Goal: Register for event/course

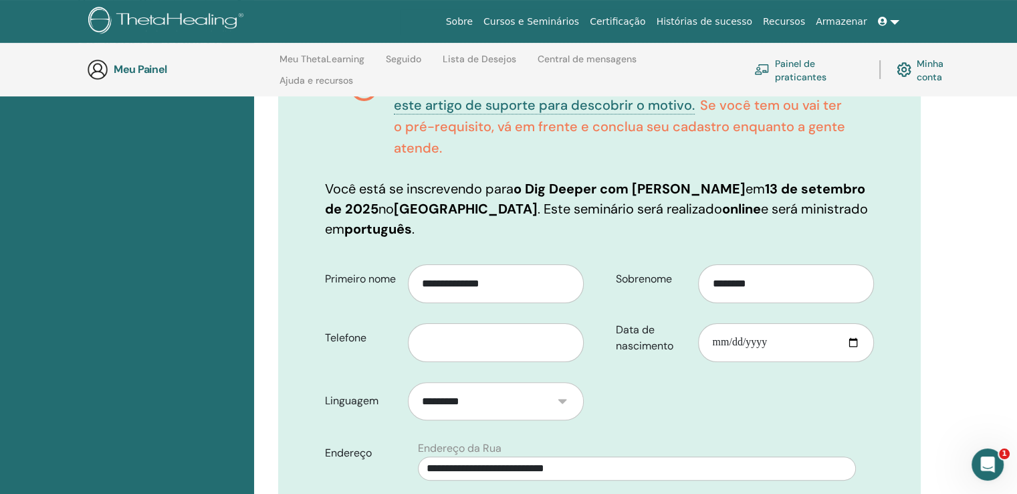
scroll to position [279, 0]
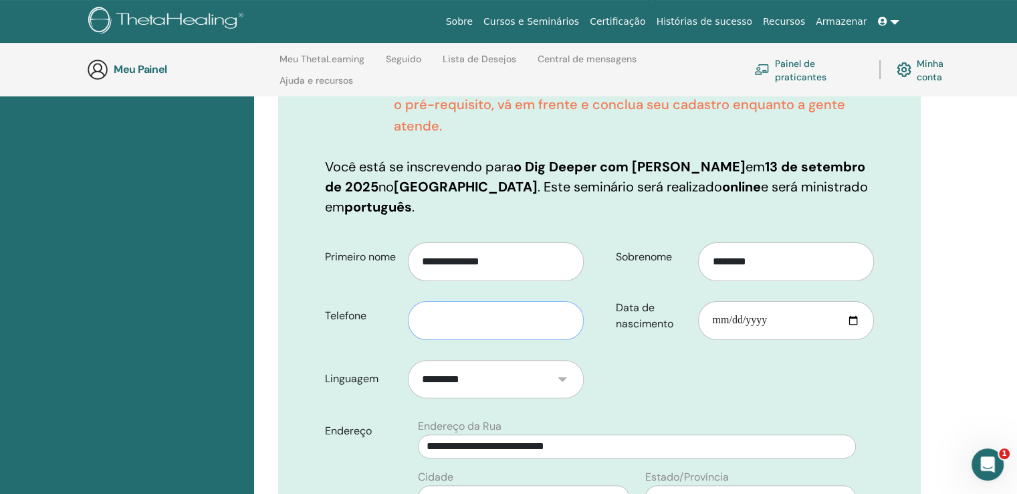
click at [455, 301] on input "text" at bounding box center [496, 320] width 176 height 39
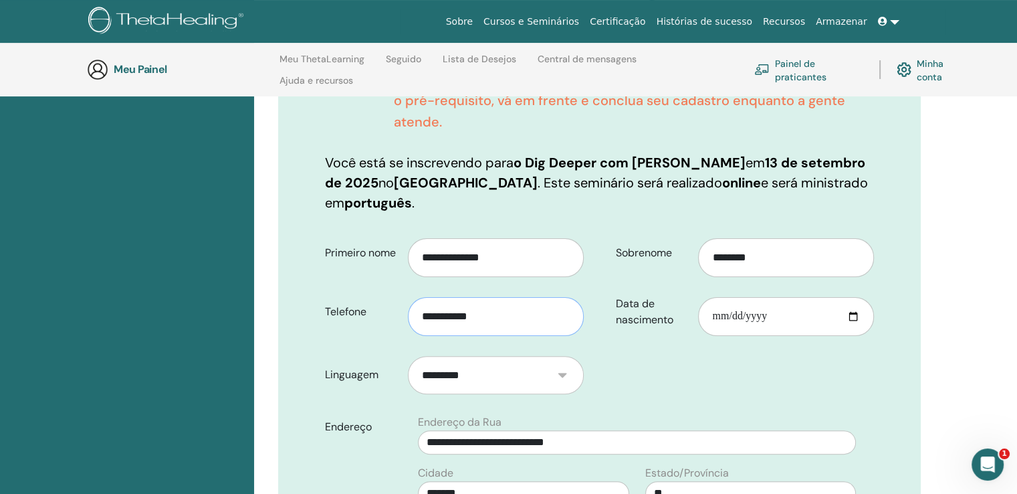
type input "**********"
click at [773, 297] on input "Data de nascimento" at bounding box center [786, 316] width 176 height 39
click at [714, 297] on input "Data de nascimento" at bounding box center [786, 316] width 176 height 39
type input "**********"
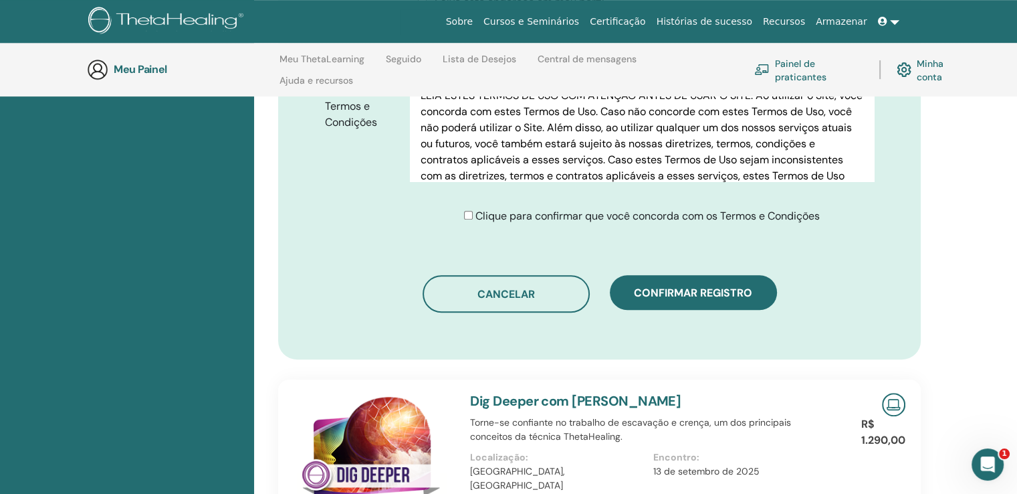
scroll to position [894, 0]
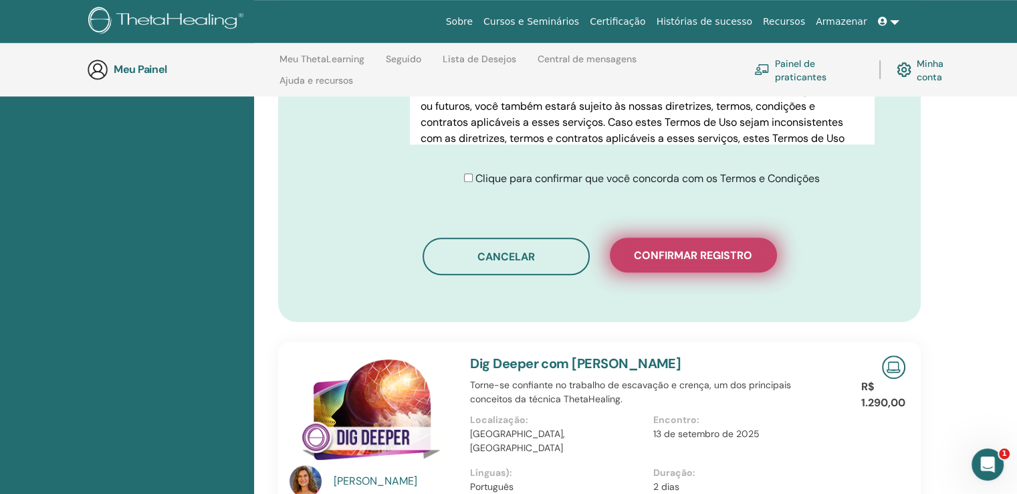
click at [661, 248] on font "Confirmar registro" at bounding box center [693, 255] width 118 height 14
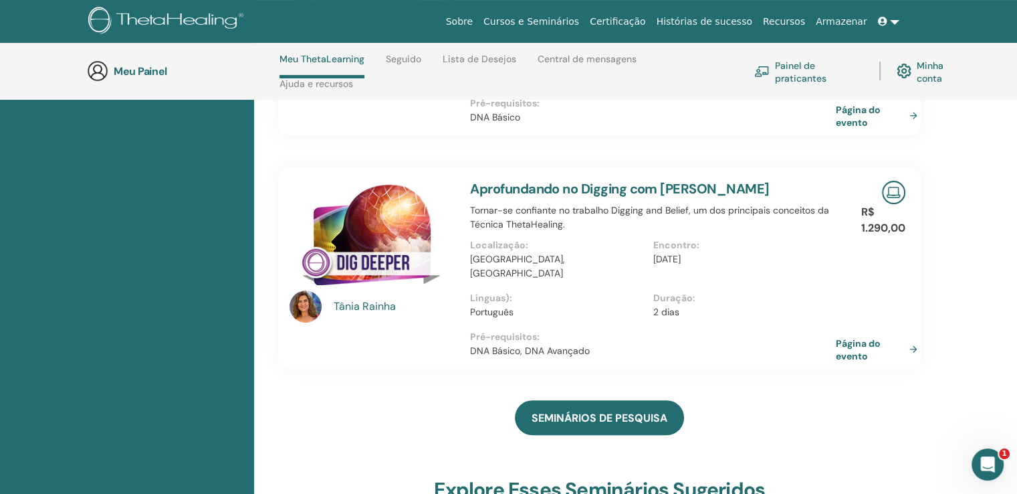
scroll to position [349, 0]
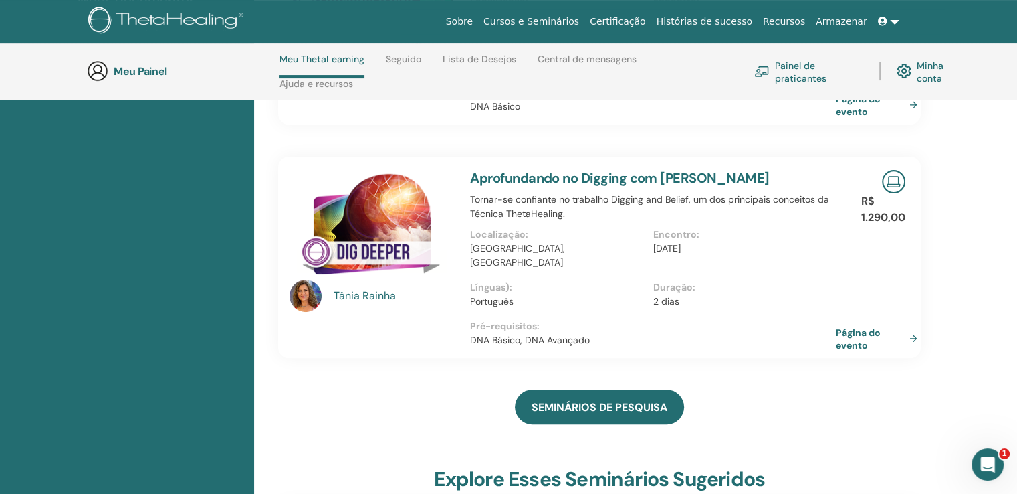
click at [923, 80] on font "Minha conta" at bounding box center [930, 71] width 27 height 25
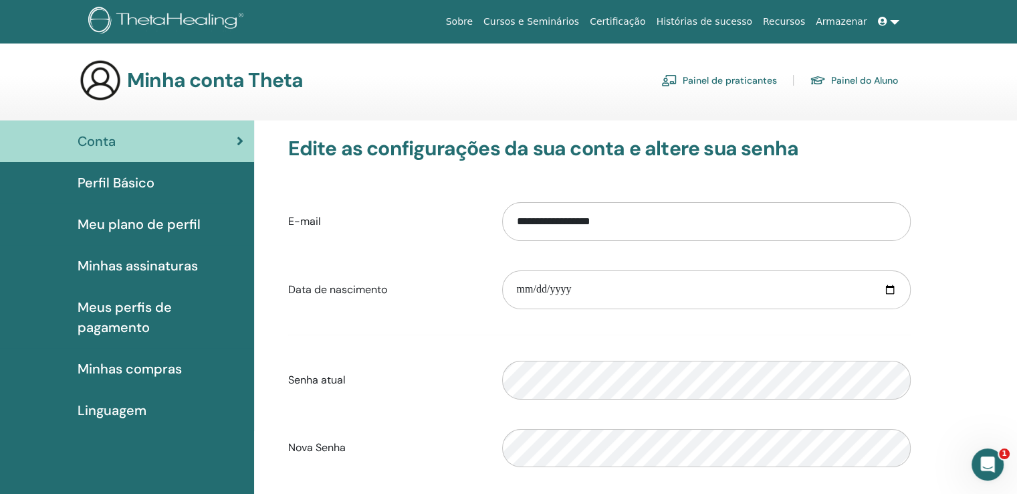
click at [128, 364] on font "Minhas compras" at bounding box center [130, 368] width 104 height 17
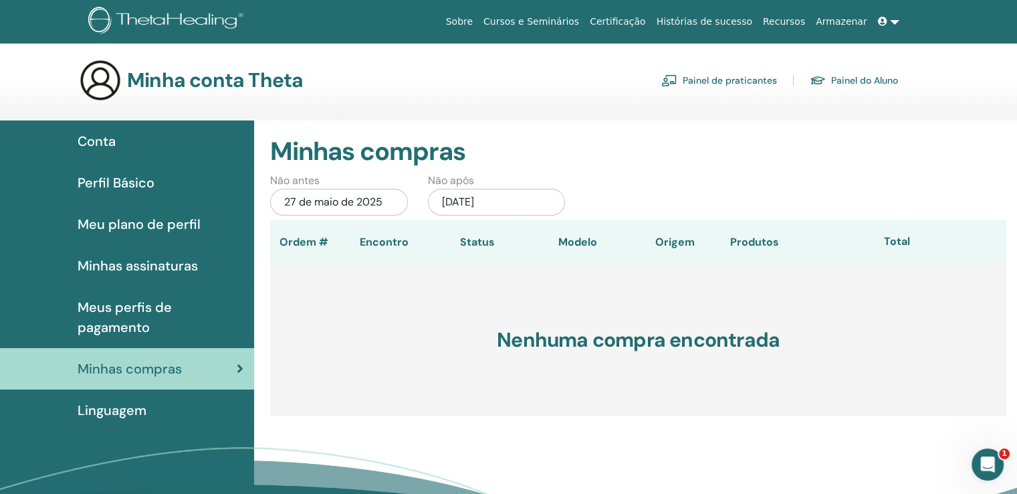
click at [722, 78] on font "Painel de praticantes" at bounding box center [730, 81] width 94 height 12
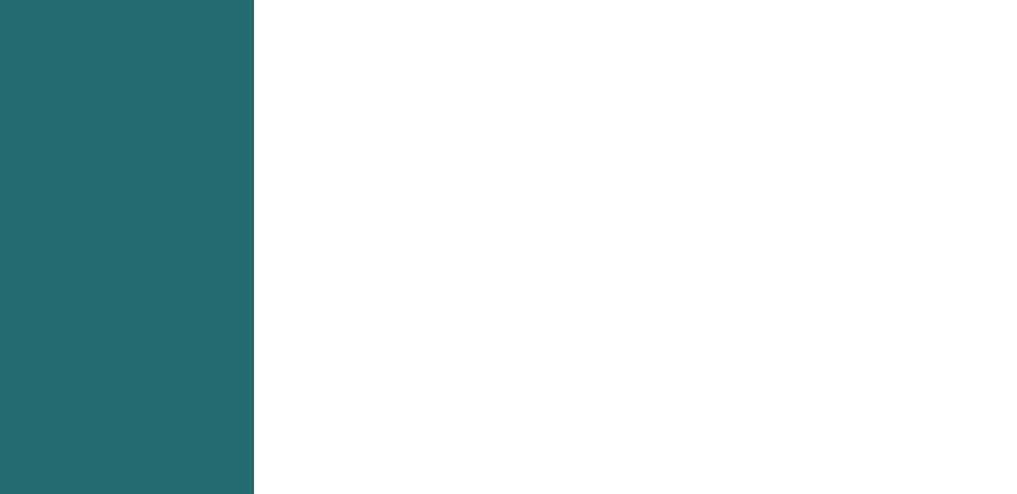
scroll to position [589, 0]
